Goal: Check status: Check status

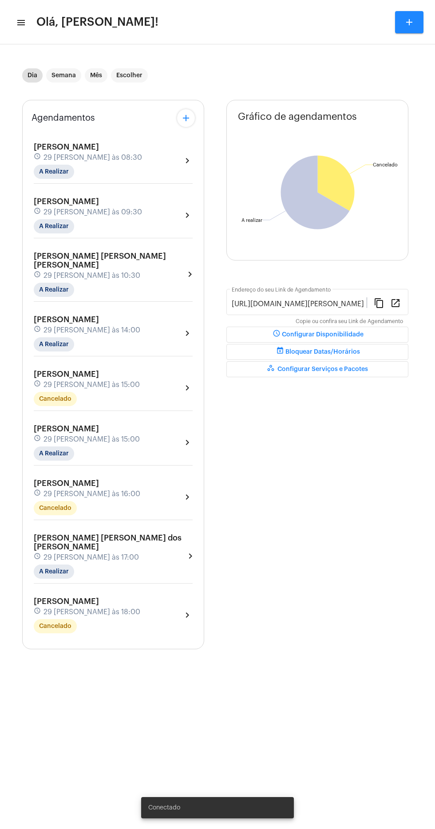
click at [23, 21] on mat-icon "menu" at bounding box center [20, 22] width 9 height 11
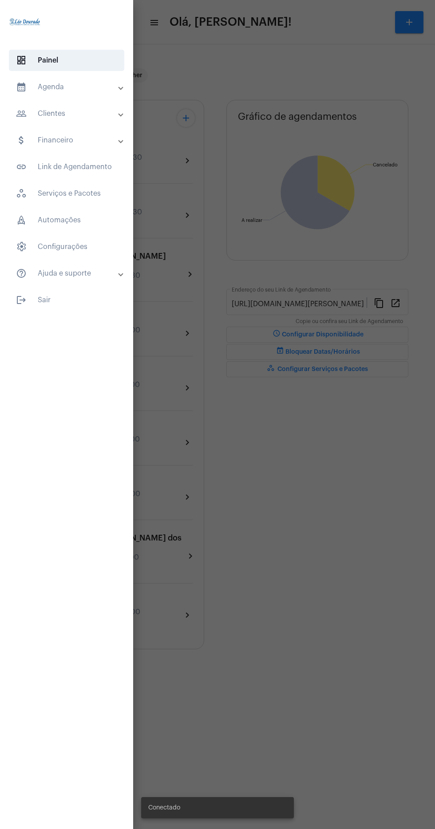
click at [94, 90] on mat-panel-title "calendar_month_outlined Agenda" at bounding box center [67, 87] width 103 height 11
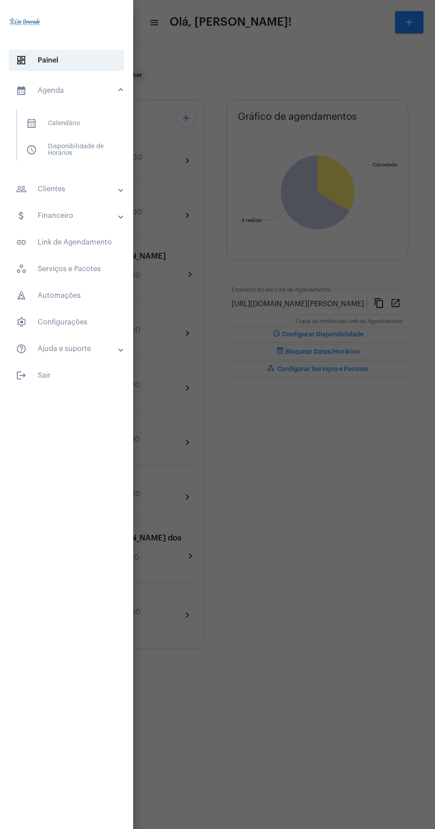
click at [92, 121] on span "calendar_month_outlined Calendário" at bounding box center [66, 123] width 94 height 21
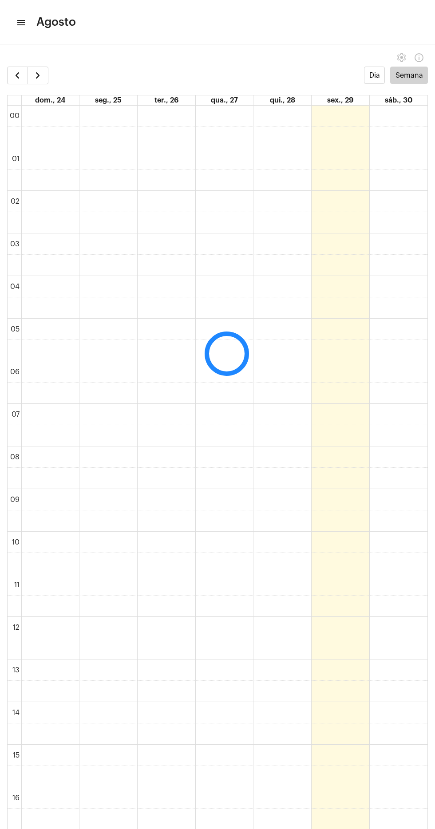
click at [89, 447] on td at bounding box center [224, 457] width 406 height 21
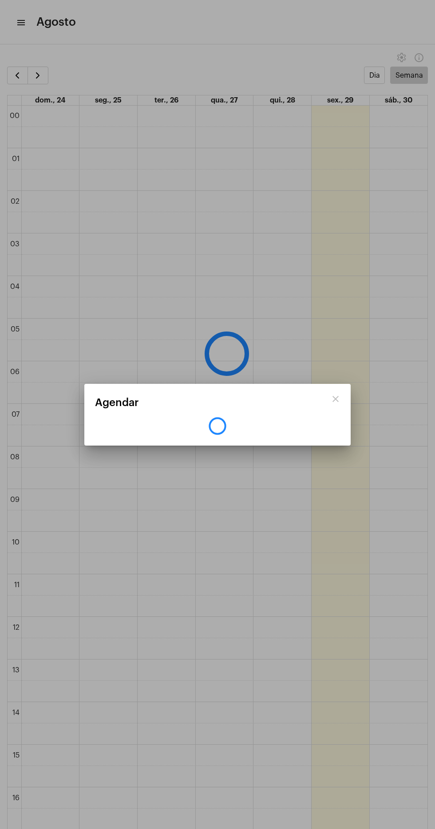
scroll to position [257, 0]
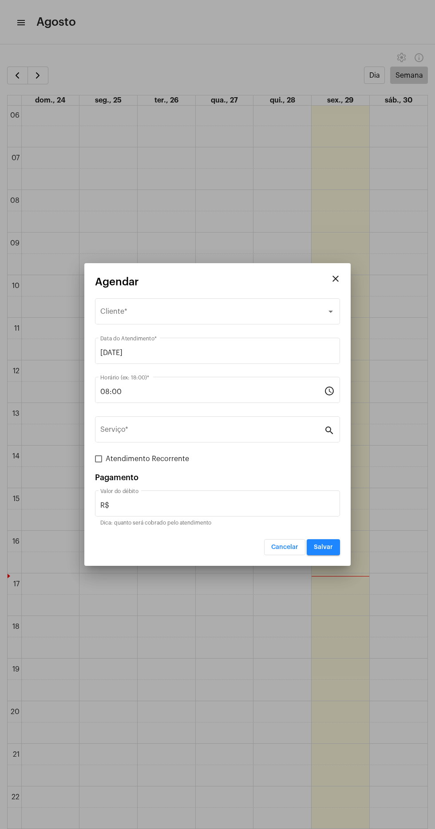
click at [27, 21] on div at bounding box center [217, 414] width 435 height 829
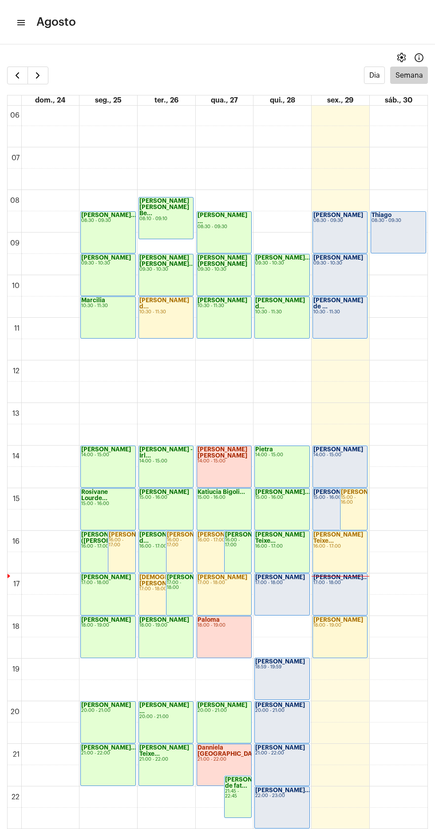
click at [21, 22] on mat-icon "menu" at bounding box center [20, 22] width 9 height 11
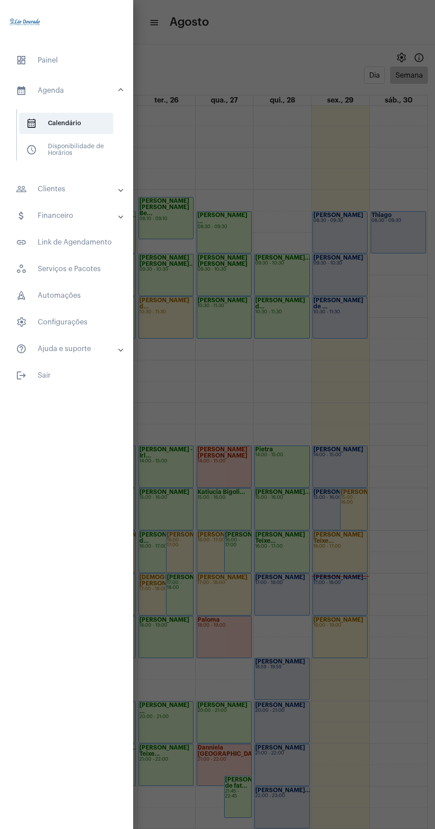
click at [81, 192] on mat-panel-title "people_outline Clientes" at bounding box center [67, 189] width 103 height 11
click at [102, 155] on span "people_outline Meus Clientes" at bounding box center [66, 151] width 94 height 21
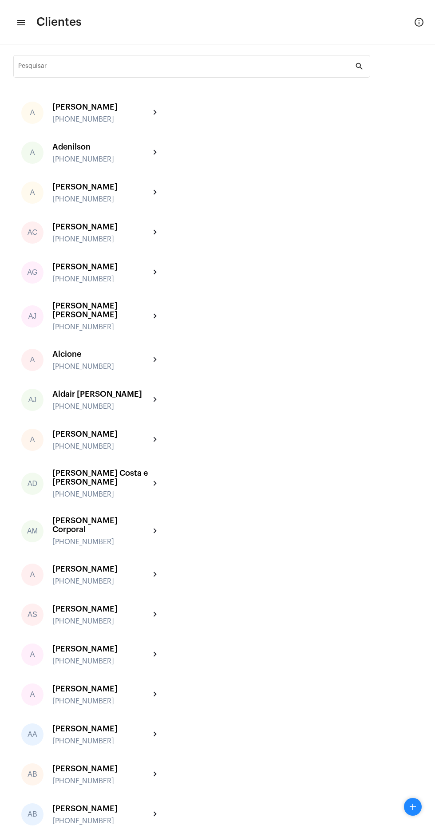
click at [203, 68] on input "Pesquisar" at bounding box center [186, 67] width 337 height 7
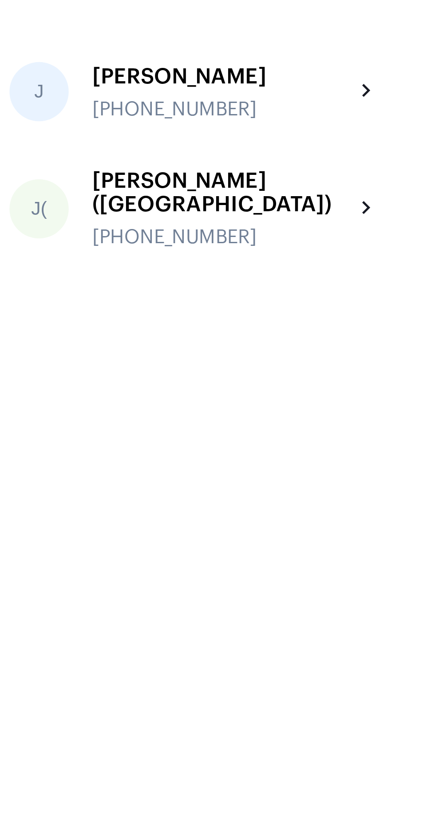
type input "[PERSON_NAME]"
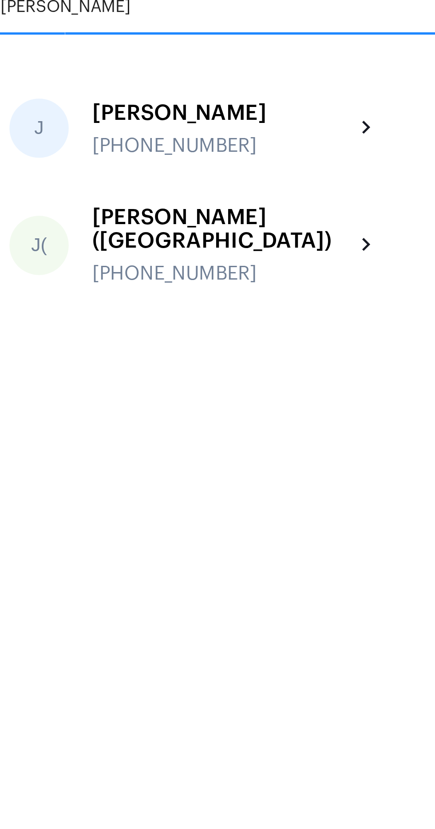
type input "[PERSON_NAME]"
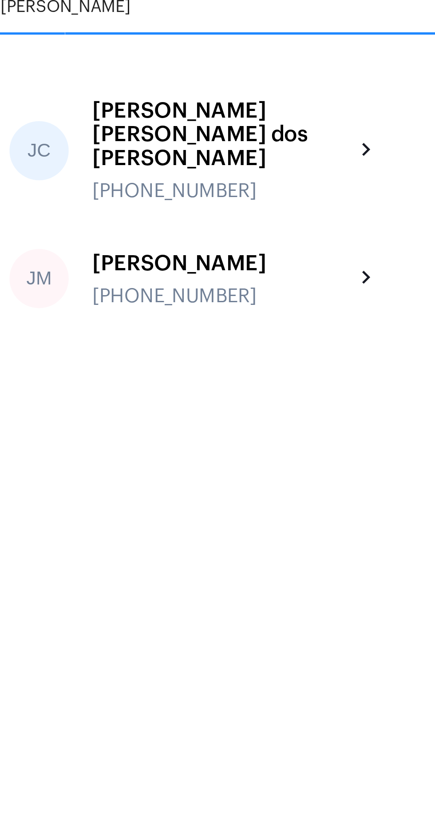
click at [72, 118] on div "[PERSON_NAME] [PERSON_NAME] dos [PERSON_NAME]" at bounding box center [101, 115] width 98 height 27
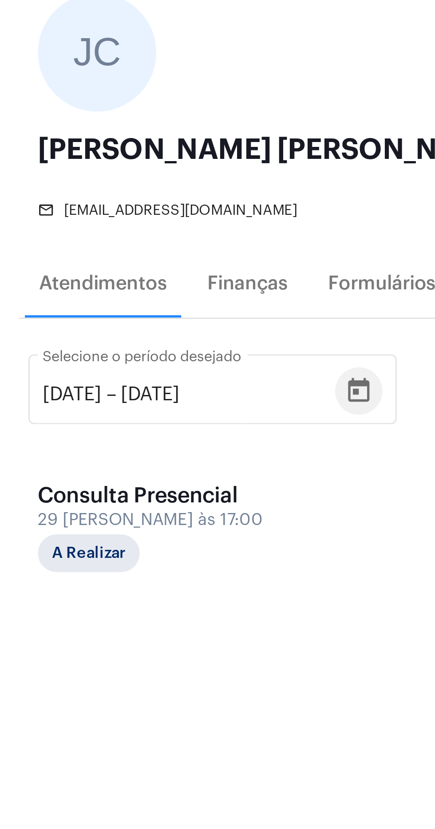
click at [138, 240] on icon "Open calendar" at bounding box center [134, 239] width 8 height 9
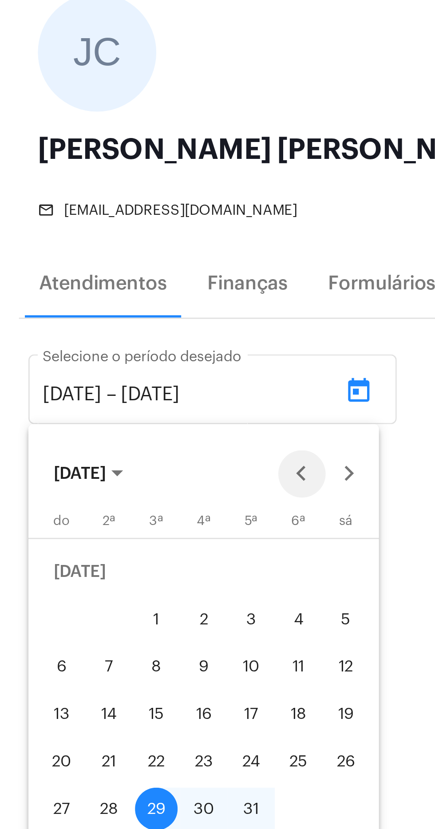
click at [114, 273] on button "Previous month" at bounding box center [113, 271] width 18 height 18
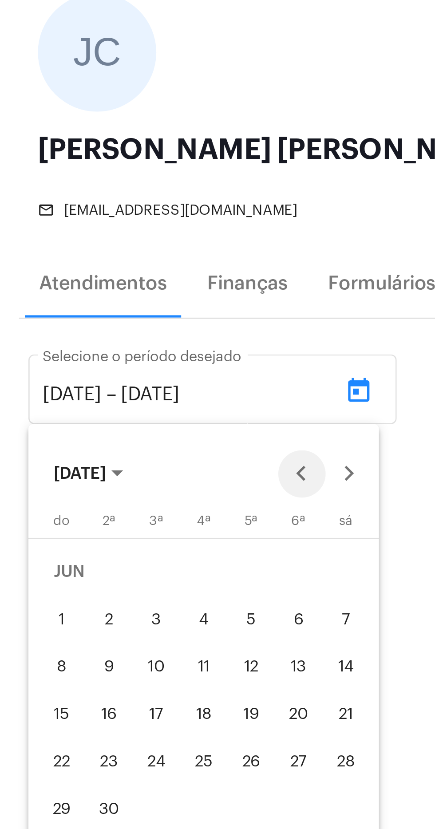
click at [114, 273] on button "Previous month" at bounding box center [113, 271] width 18 height 18
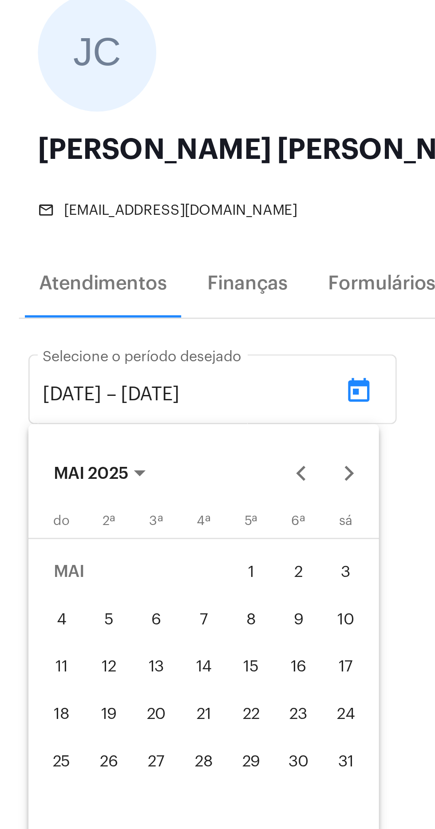
click at [95, 308] on div "1" at bounding box center [94, 308] width 16 height 16
type input "[DATE]"
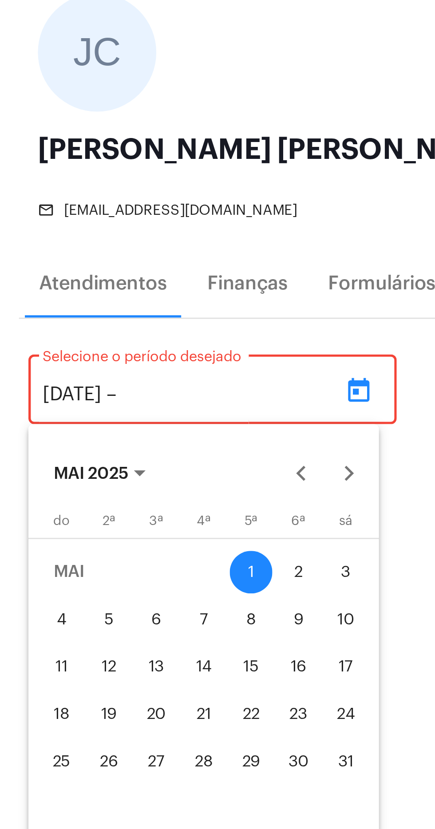
click at [154, 307] on div at bounding box center [217, 414] width 435 height 829
